Goal: Information Seeking & Learning: Understand process/instructions

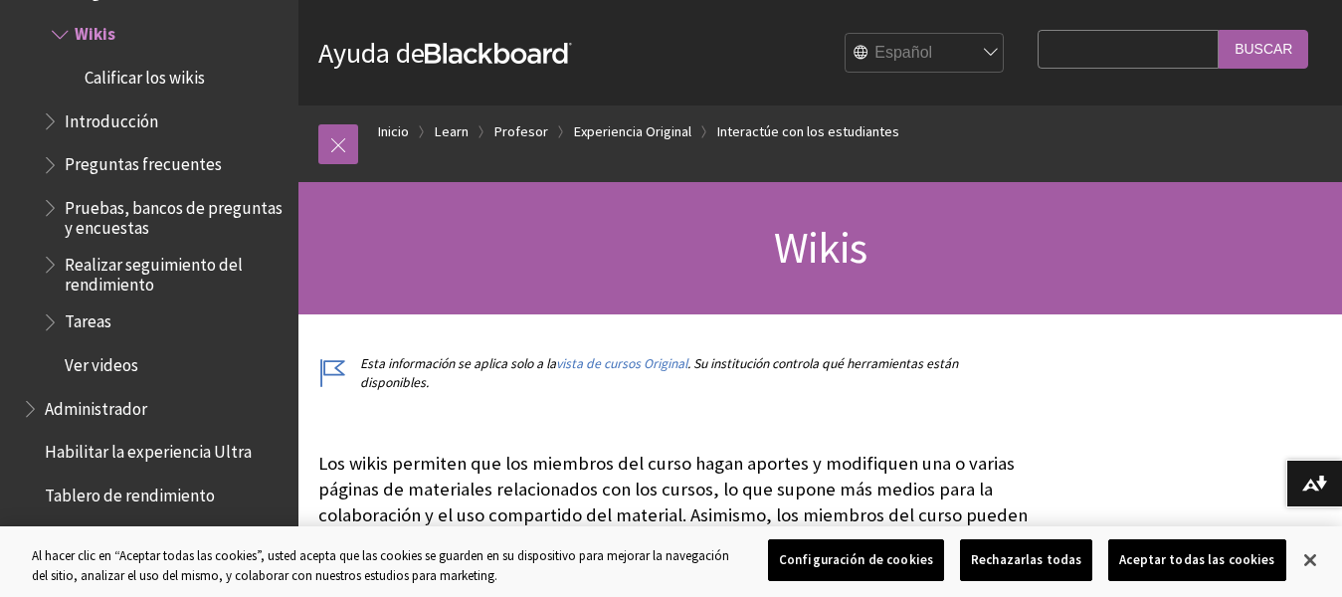
click at [133, 88] on span "Calificar los wikis" at bounding box center [145, 74] width 120 height 27
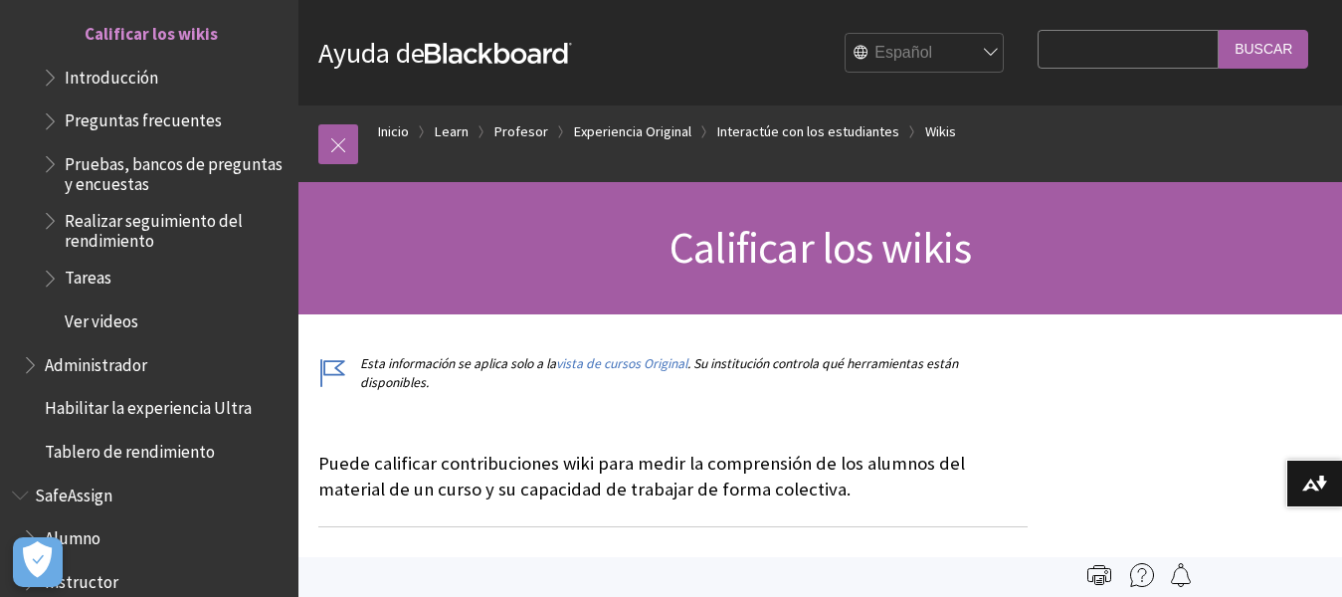
click at [125, 88] on span "Introducción" at bounding box center [112, 74] width 94 height 27
